Goal: Navigation & Orientation: Find specific page/section

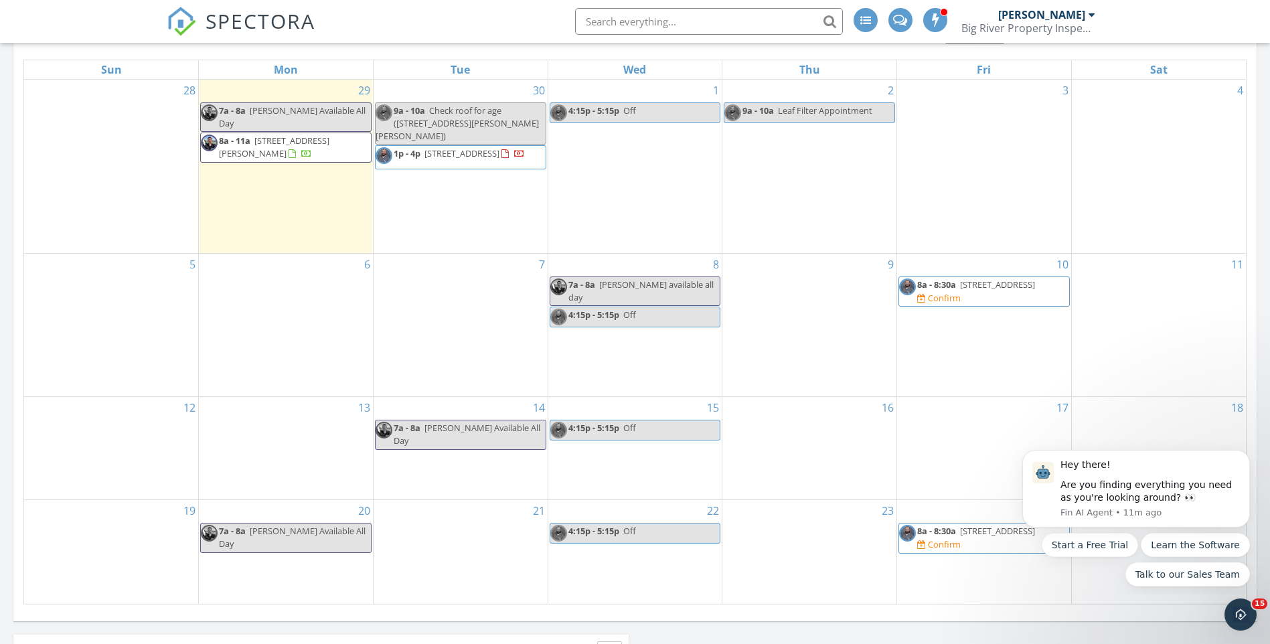
scroll to position [669, 0]
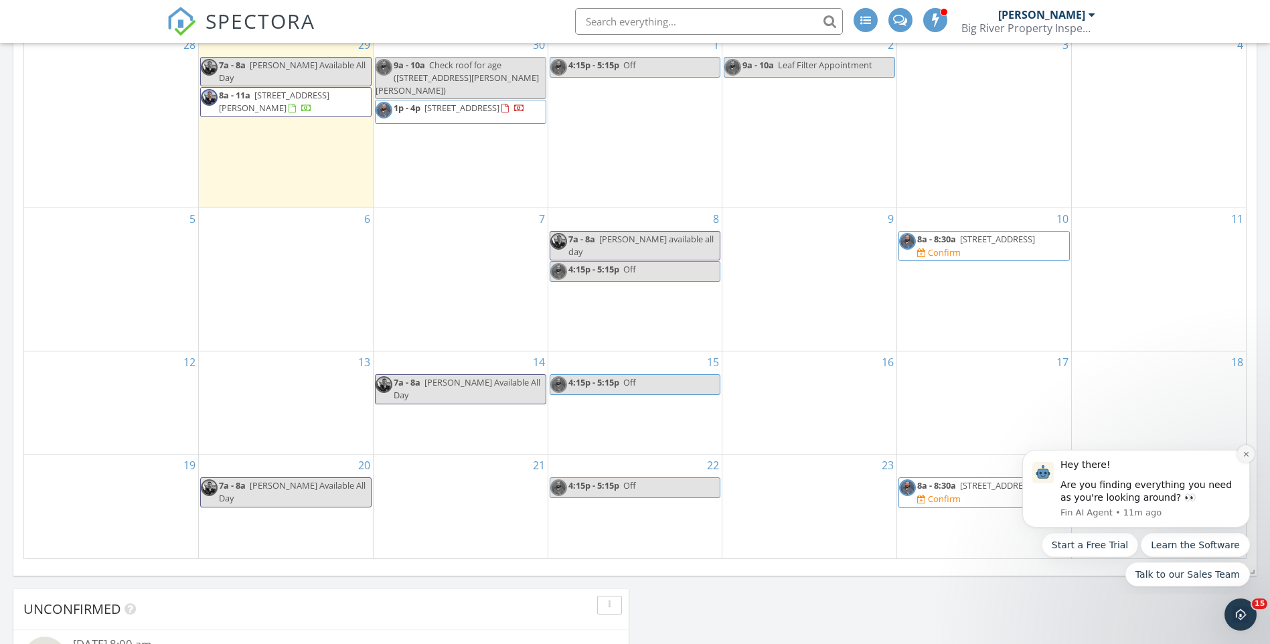
click at [1246, 450] on icon "Dismiss notification" at bounding box center [1245, 453] width 7 height 7
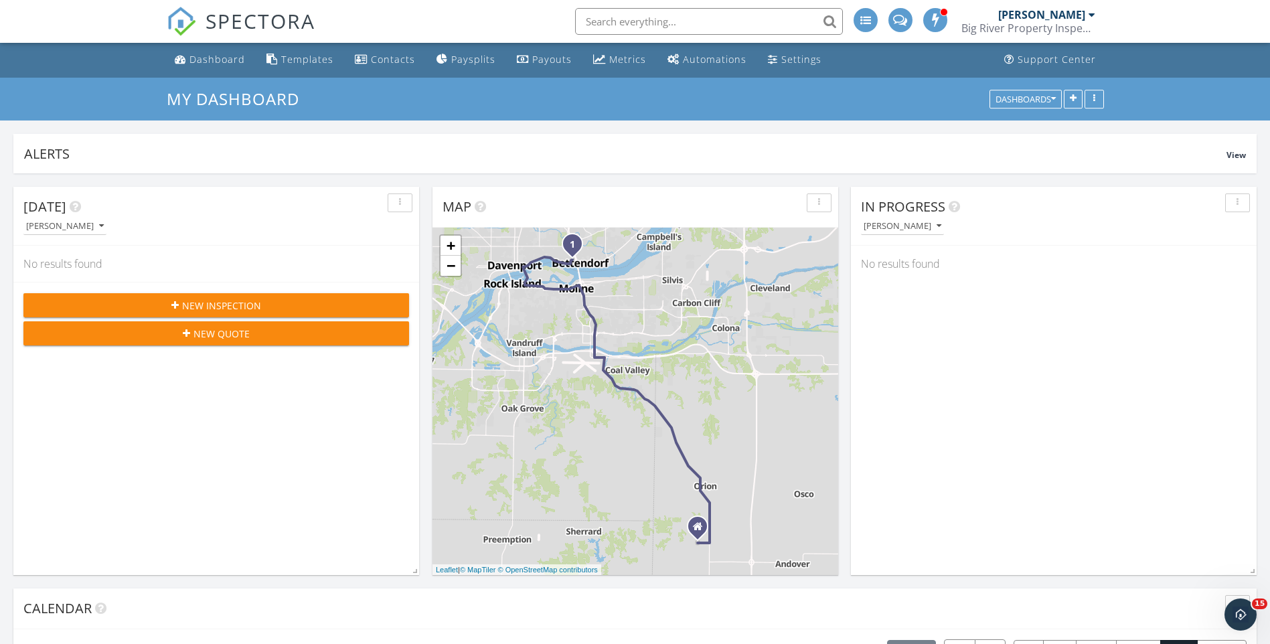
scroll to position [0, 0]
click at [591, 68] on link "Metrics" at bounding box center [620, 60] width 64 height 25
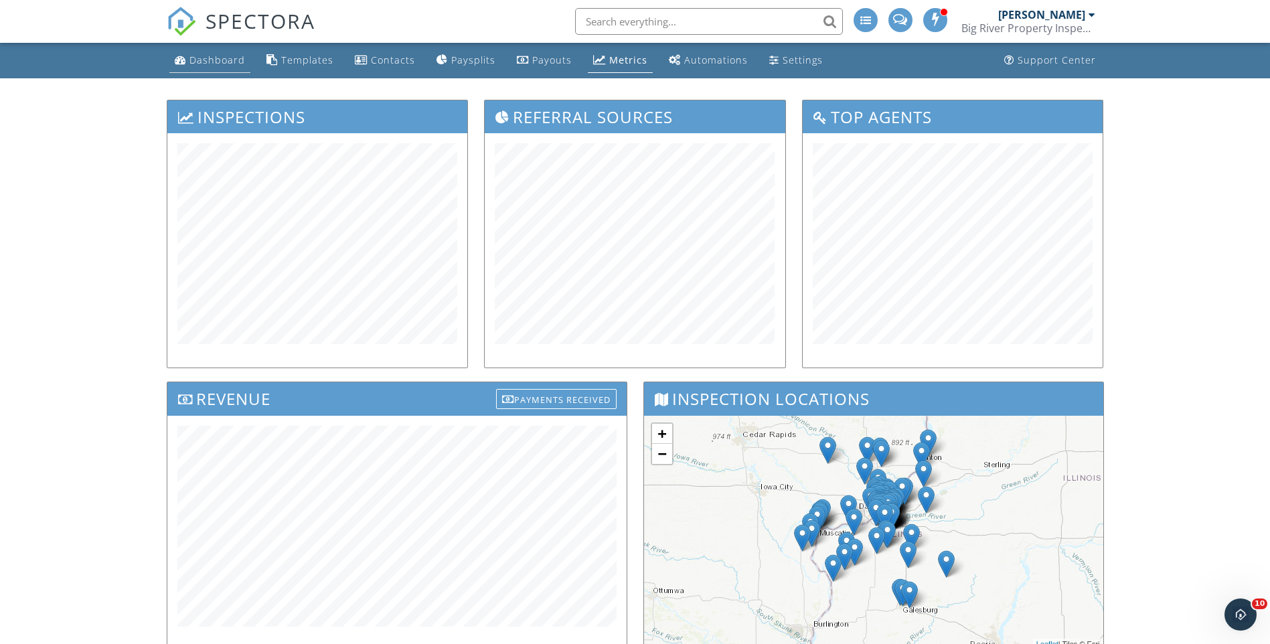
click at [224, 70] on link "Dashboard" at bounding box center [209, 60] width 81 height 25
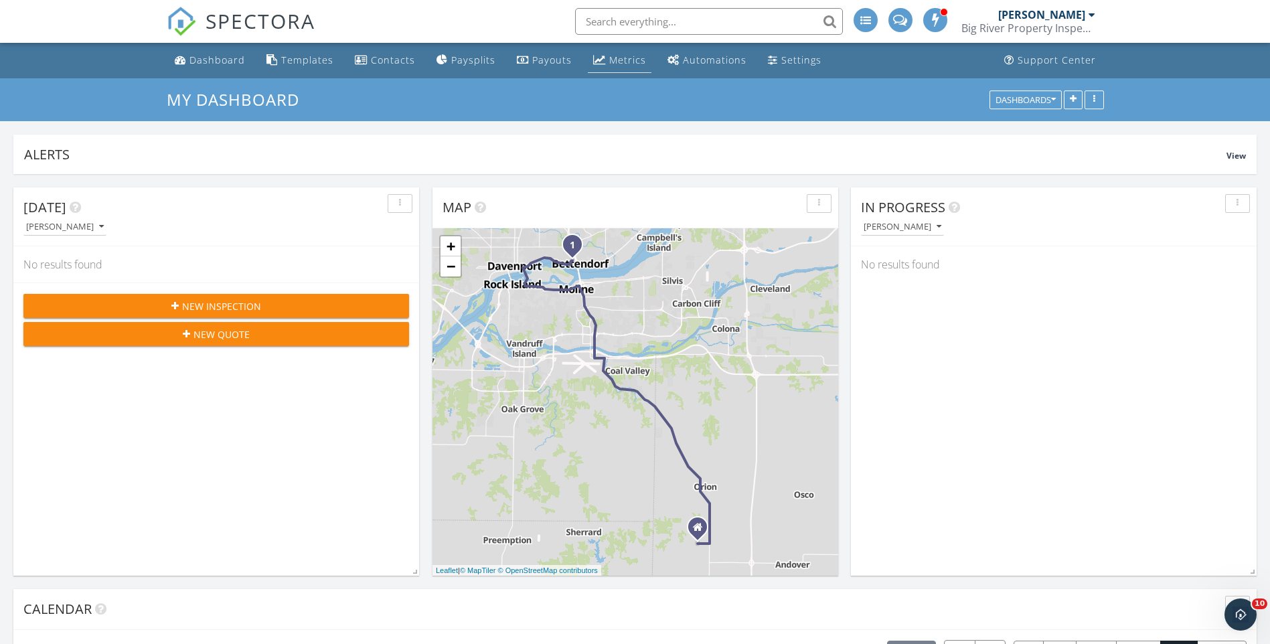
click at [602, 60] on link "Metrics" at bounding box center [620, 60] width 64 height 25
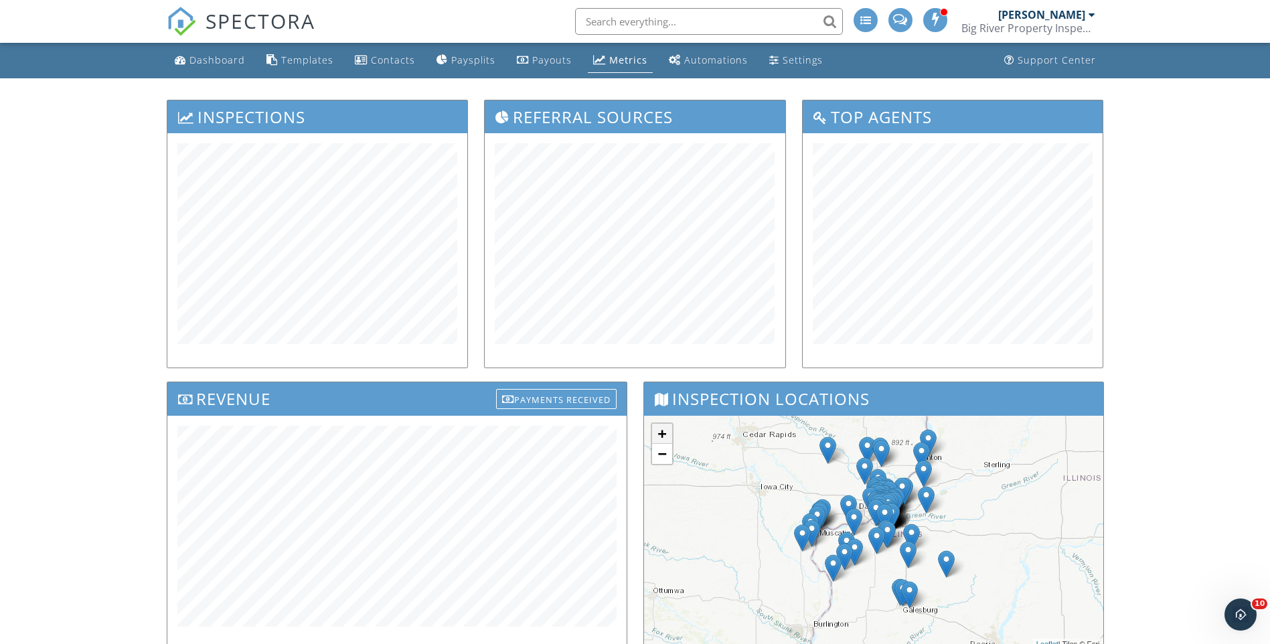
click at [664, 437] on link "+" at bounding box center [662, 434] width 20 height 20
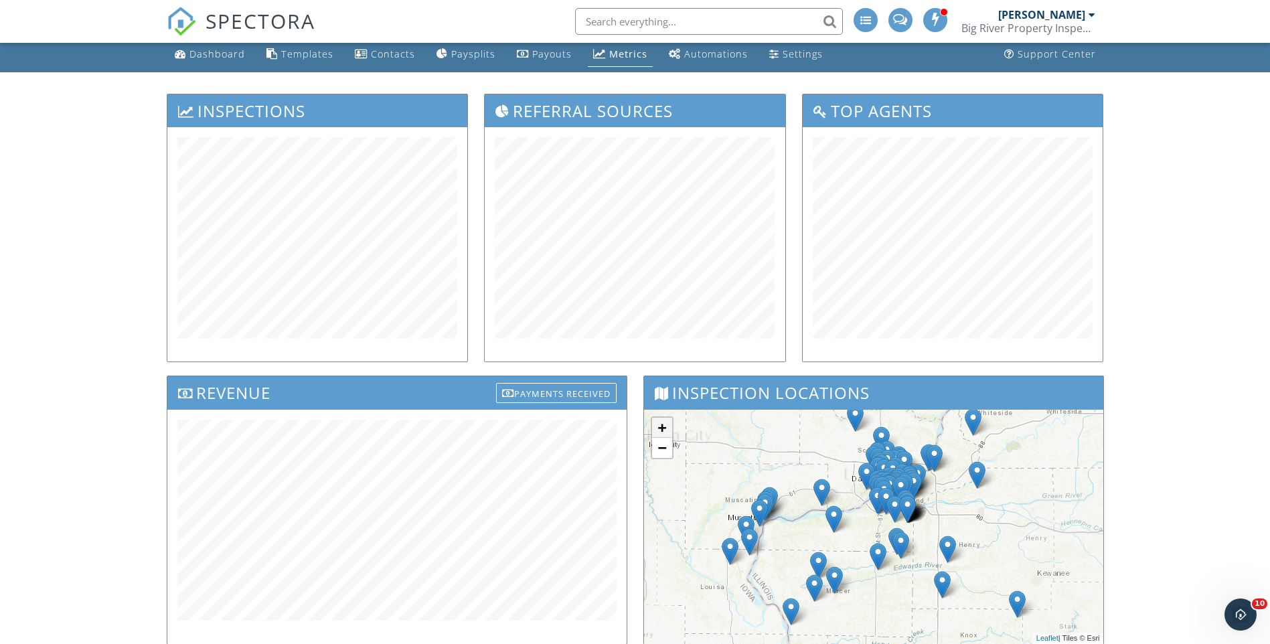
click at [663, 436] on link "+" at bounding box center [662, 428] width 20 height 20
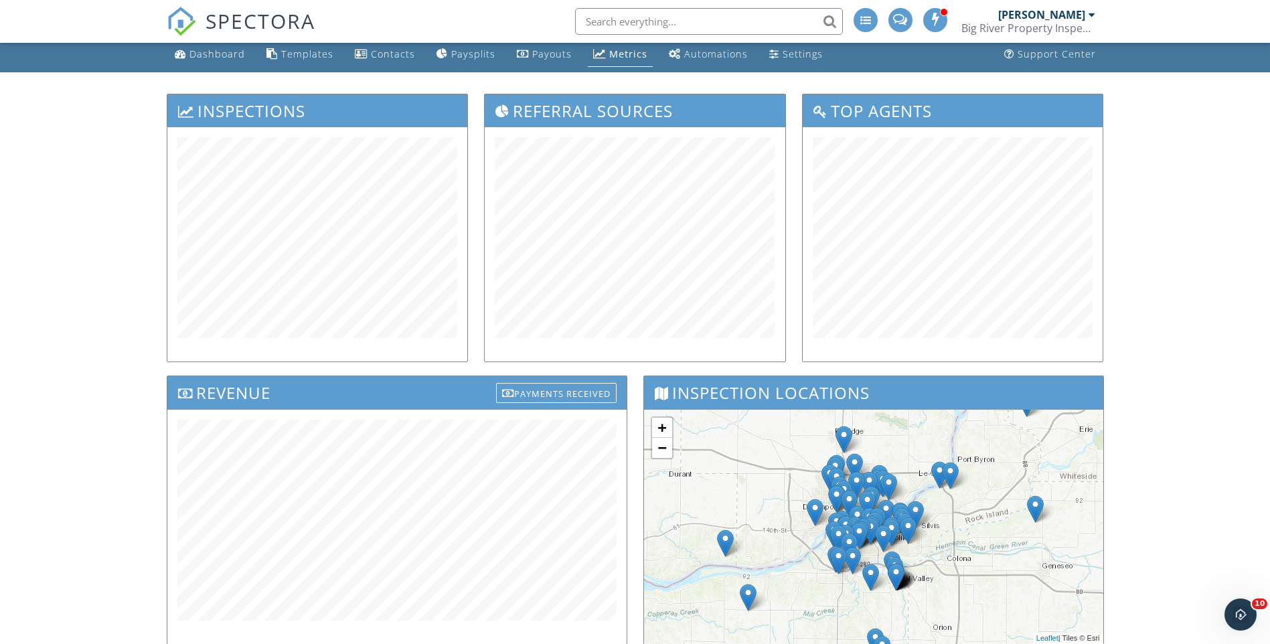
drag, startPoint x: 960, startPoint y: 520, endPoint x: 845, endPoint y: 539, distance: 116.6
click at [914, 592] on div "+ − Leaflet | Tiles © Esri" at bounding box center [873, 527] width 459 height 234
click at [655, 434] on link "+" at bounding box center [662, 428] width 20 height 20
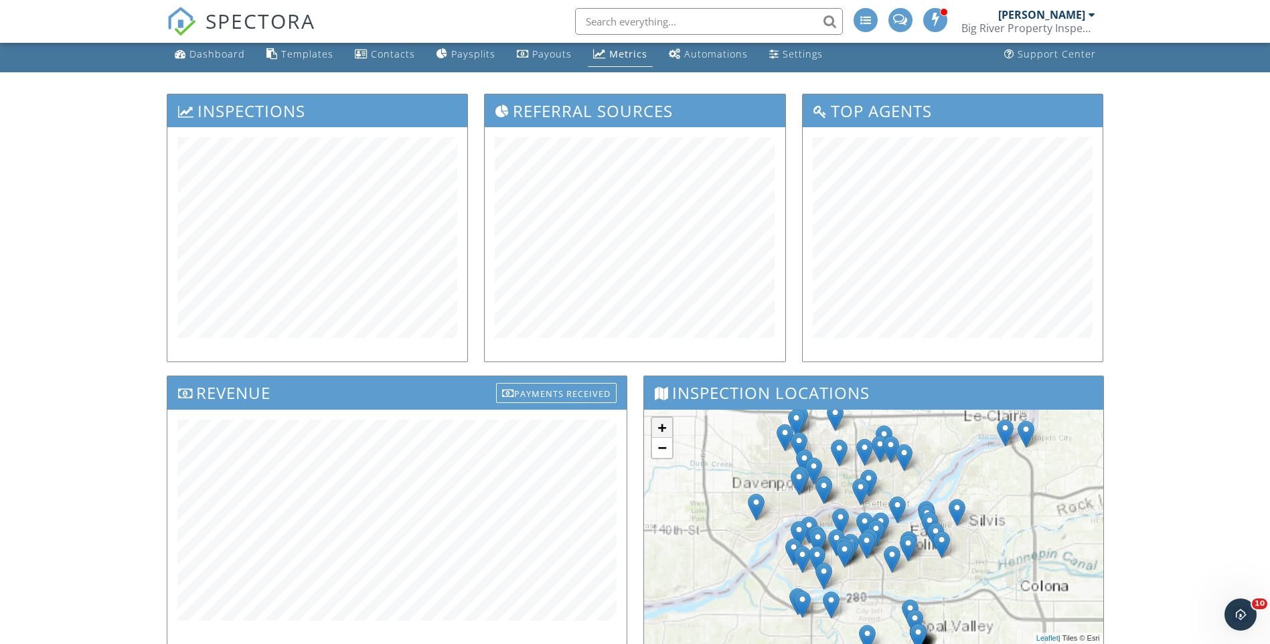
click at [655, 434] on link "+" at bounding box center [662, 428] width 20 height 20
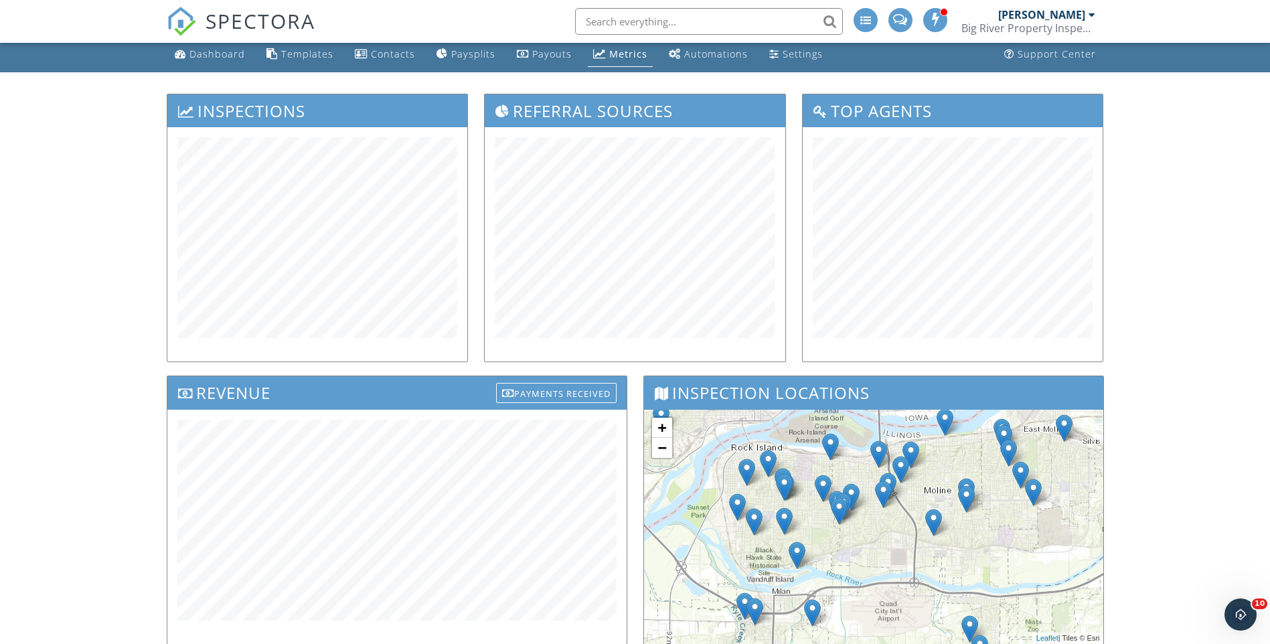
drag, startPoint x: 900, startPoint y: 531, endPoint x: 903, endPoint y: 446, distance: 84.4
click at [923, 446] on div "+ − Leaflet | Tiles © Esri" at bounding box center [873, 527] width 459 height 234
click at [659, 430] on link "+" at bounding box center [662, 428] width 20 height 20
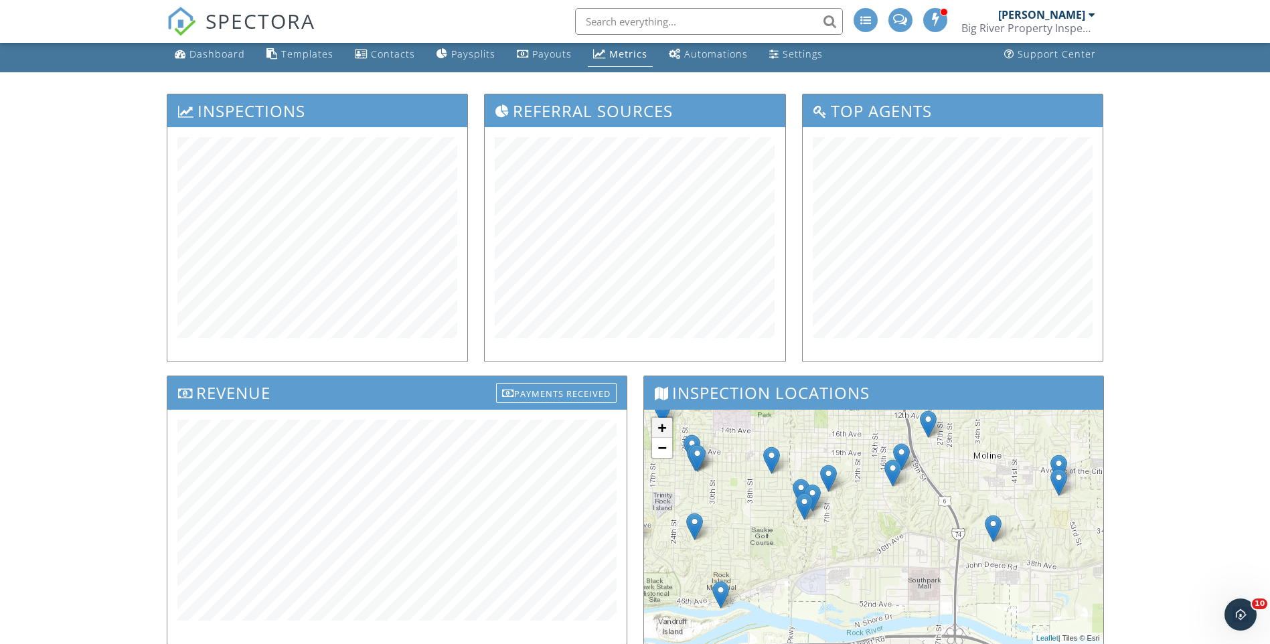
click at [659, 429] on link "+" at bounding box center [662, 428] width 20 height 20
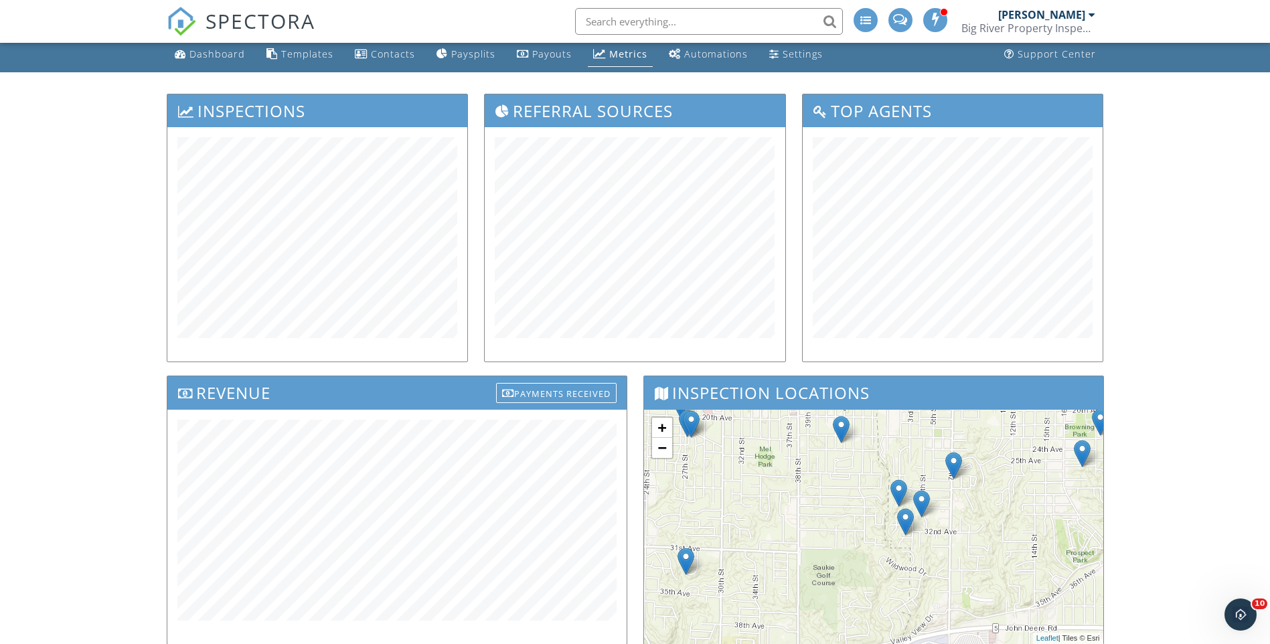
drag, startPoint x: 855, startPoint y: 496, endPoint x: 987, endPoint y: 504, distance: 131.4
click at [987, 504] on div "+ − Leaflet | Tiles © Esri" at bounding box center [873, 527] width 459 height 234
click at [666, 447] on link "−" at bounding box center [662, 448] width 20 height 20
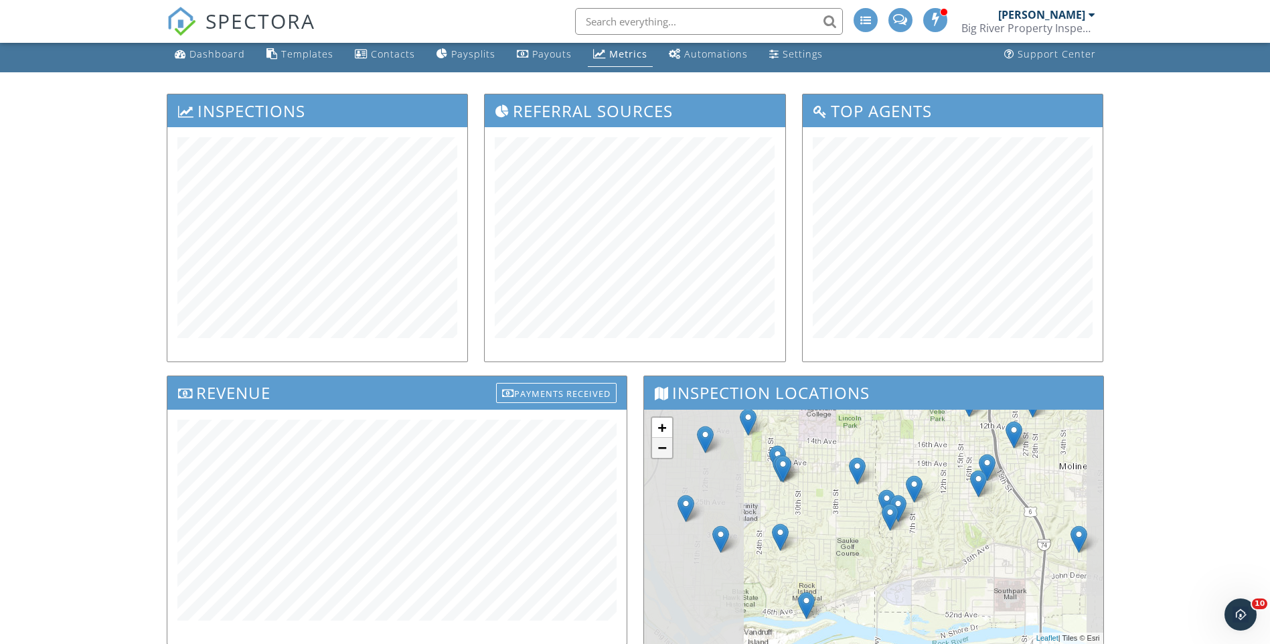
click at [666, 447] on link "−" at bounding box center [662, 448] width 20 height 20
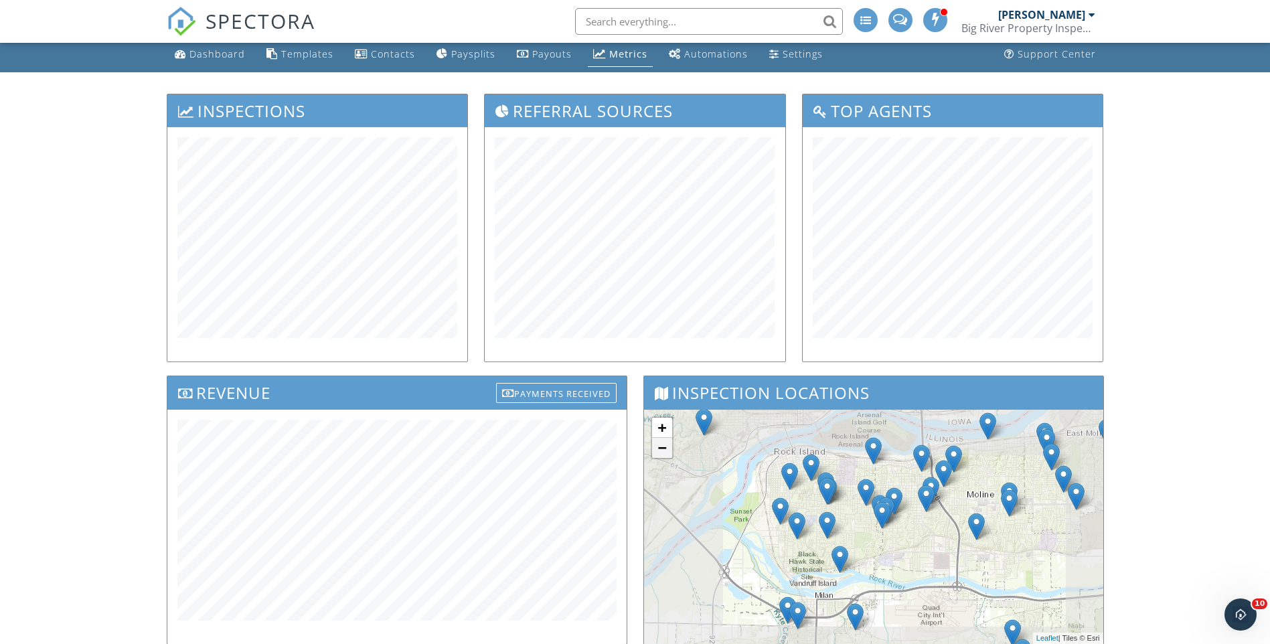
click at [666, 447] on link "−" at bounding box center [662, 448] width 20 height 20
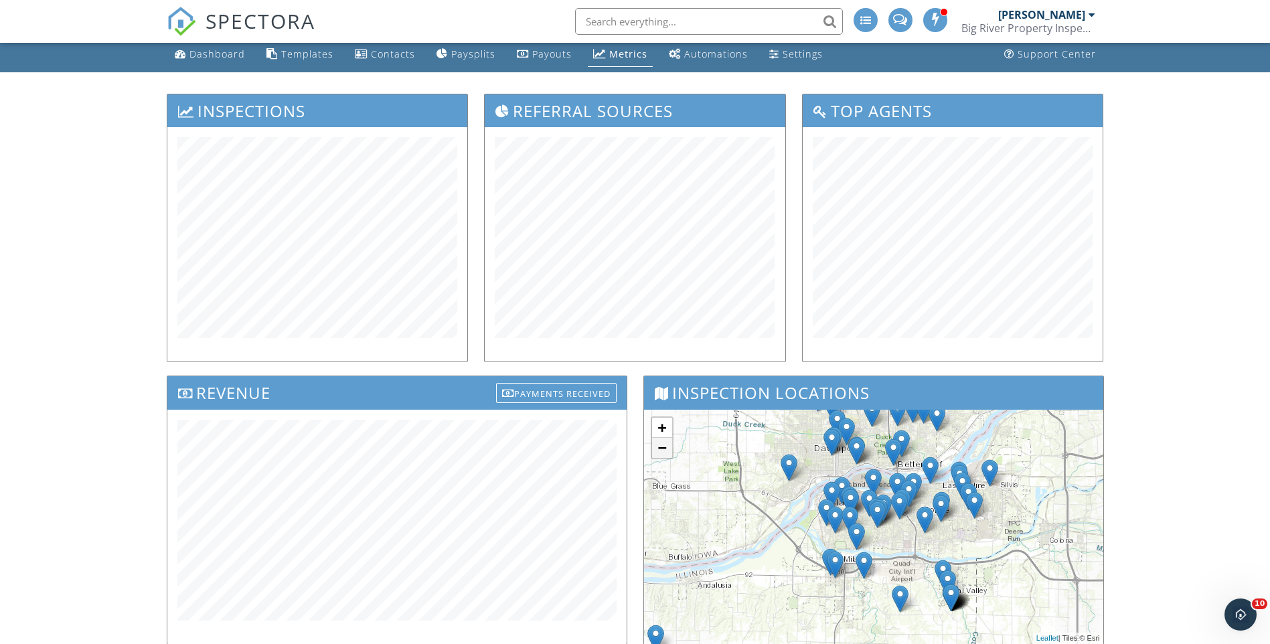
click at [665, 441] on link "−" at bounding box center [662, 448] width 20 height 20
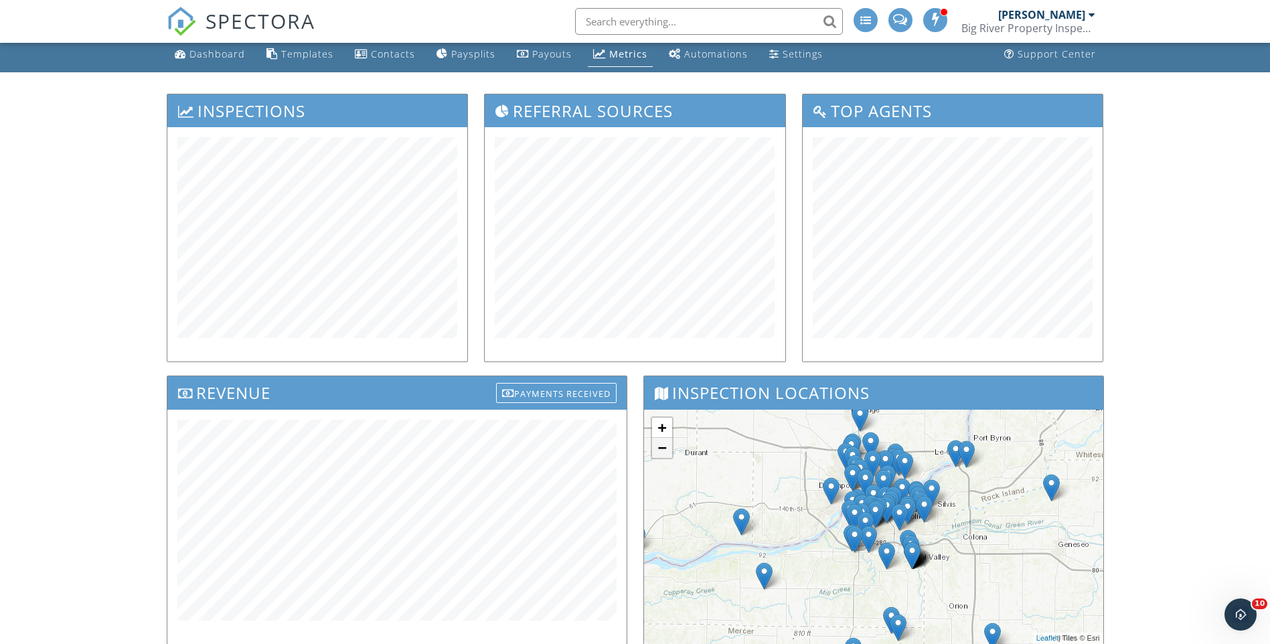
click at [668, 452] on link "−" at bounding box center [662, 448] width 20 height 20
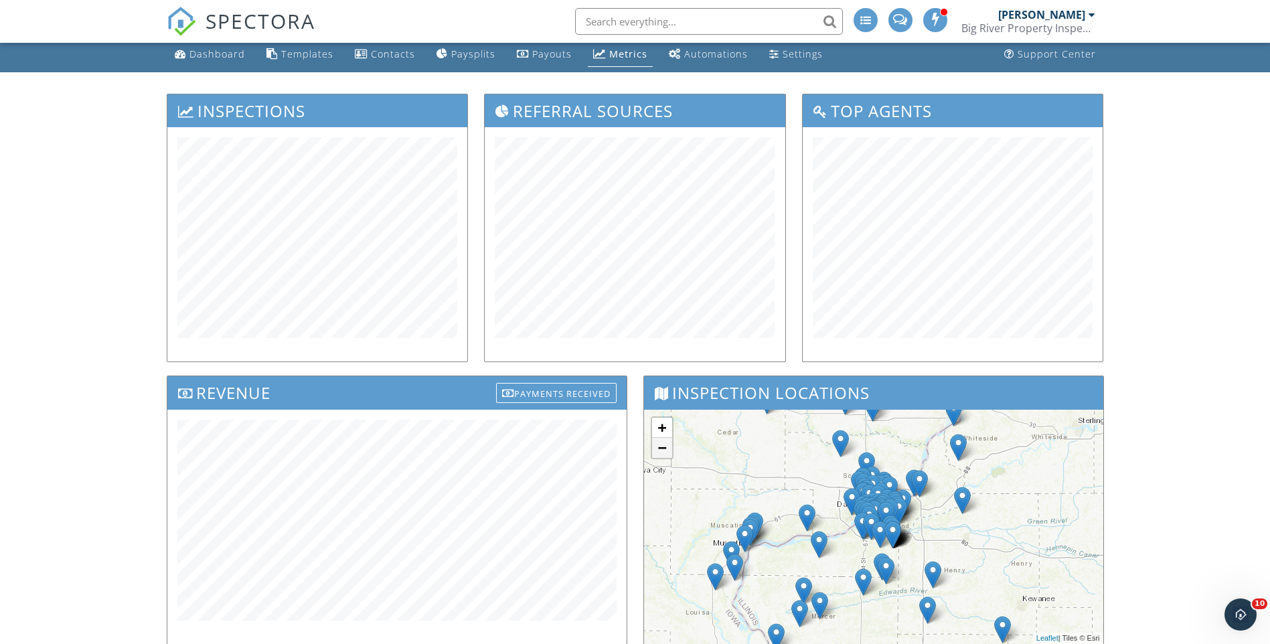
click at [668, 452] on link "−" at bounding box center [662, 448] width 20 height 20
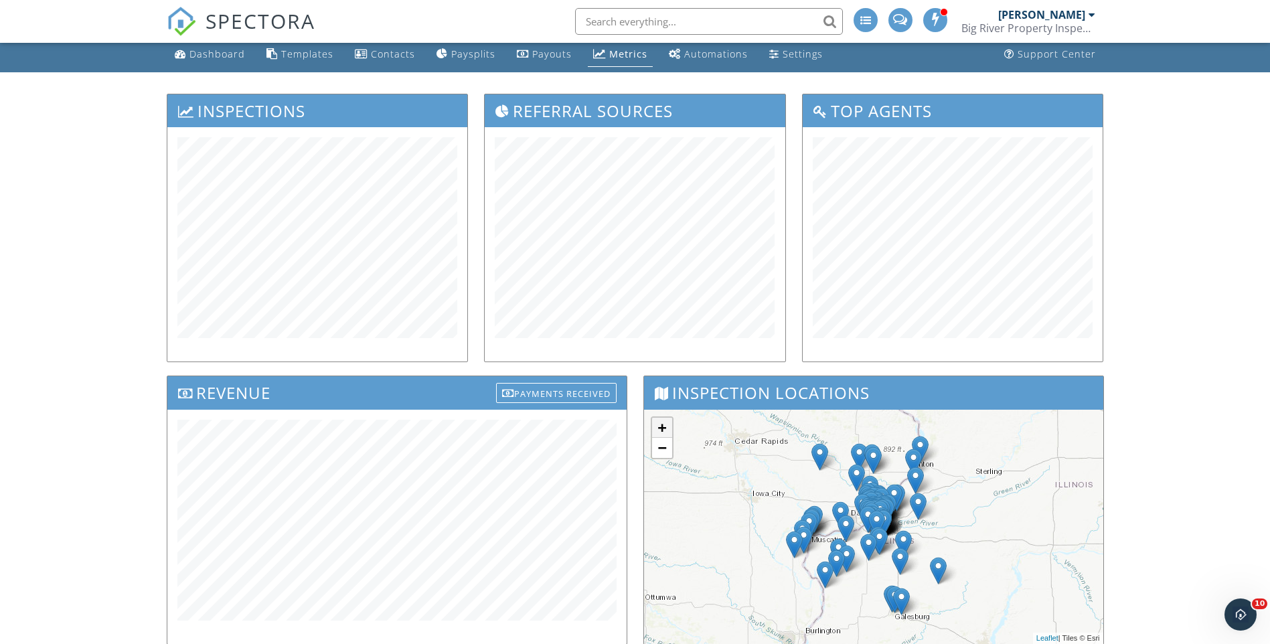
click at [667, 434] on link "+" at bounding box center [662, 428] width 20 height 20
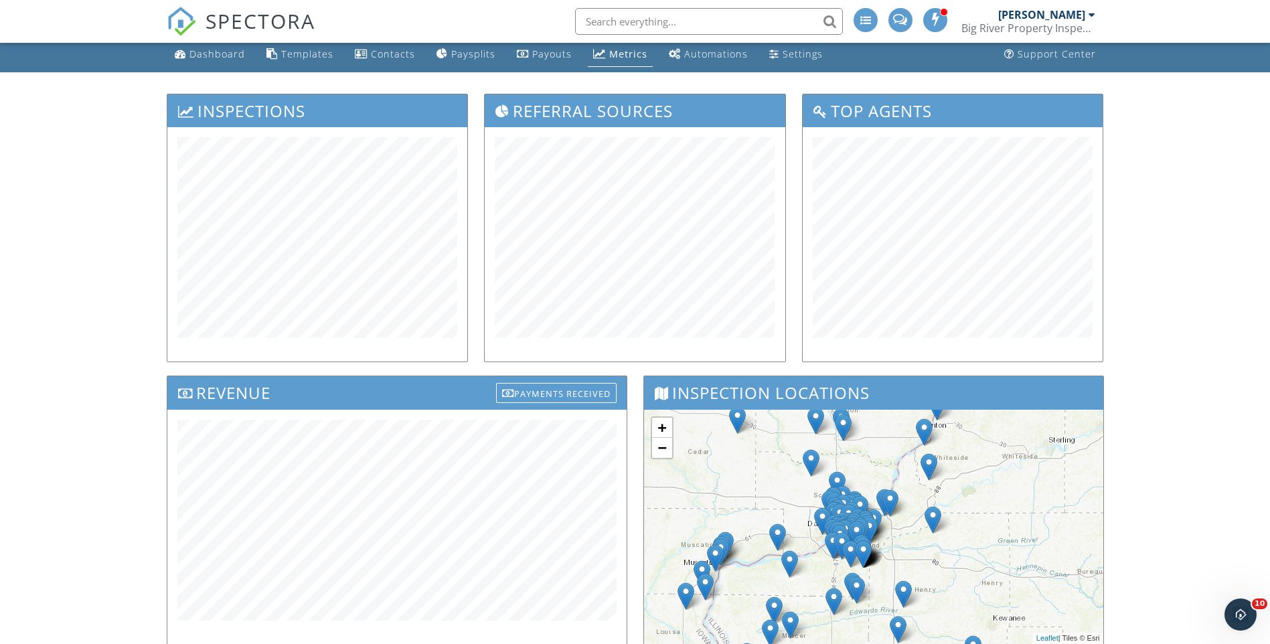
drag, startPoint x: 783, startPoint y: 481, endPoint x: 756, endPoint y: 502, distance: 34.4
click at [756, 502] on div "+ − Leaflet | Tiles © Esri" at bounding box center [873, 527] width 459 height 234
click at [672, 453] on div "+ −" at bounding box center [662, 437] width 23 height 43
click at [666, 452] on link "−" at bounding box center [662, 448] width 20 height 20
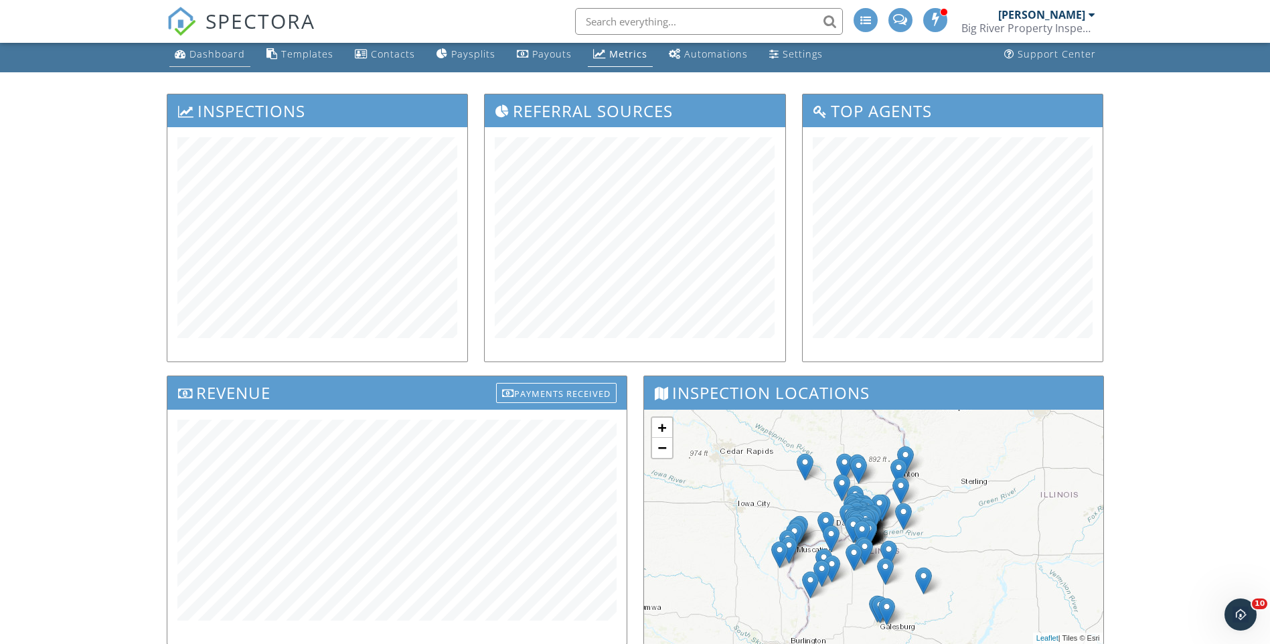
click at [220, 60] on link "Dashboard" at bounding box center [209, 54] width 81 height 25
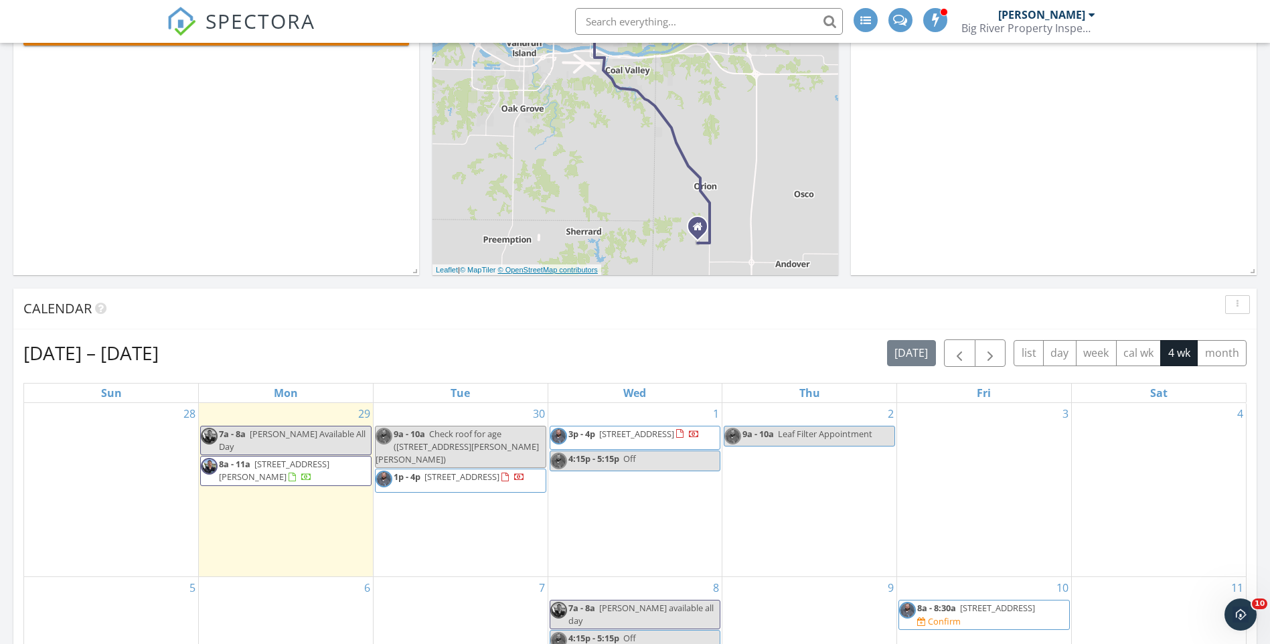
scroll to position [335, 0]
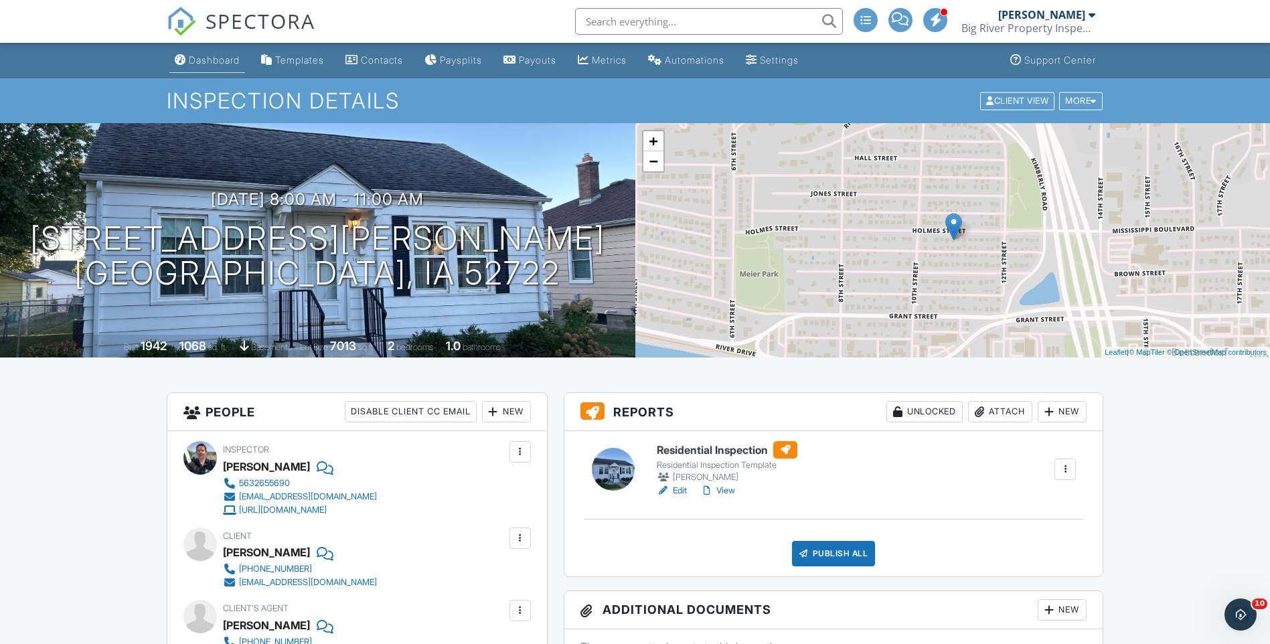
click at [210, 69] on link "Dashboard" at bounding box center [207, 60] width 76 height 25
